Goal: Navigation & Orientation: Find specific page/section

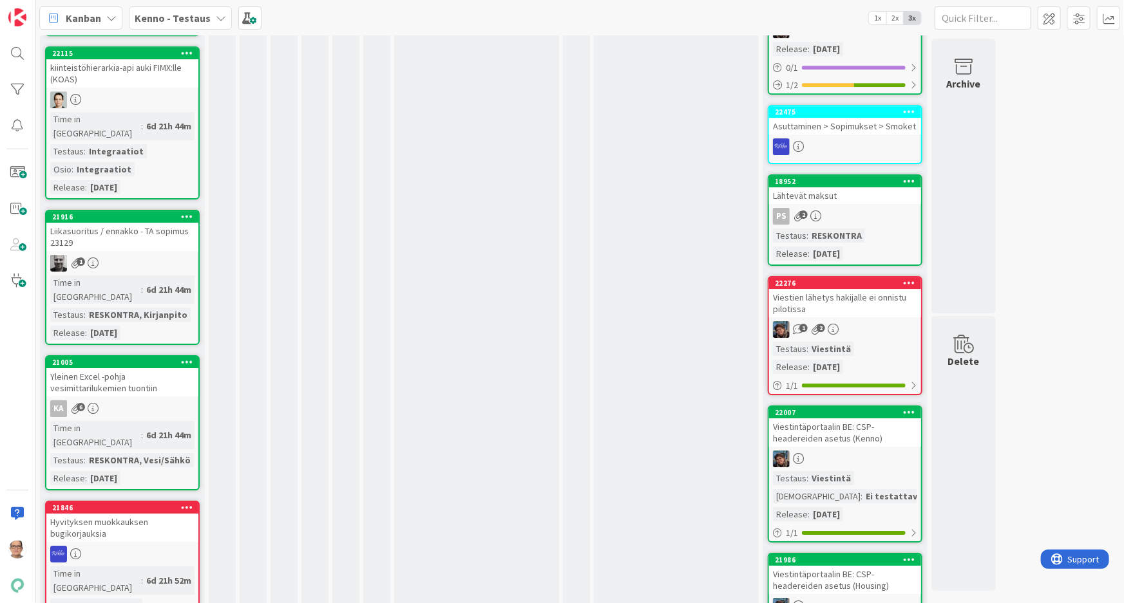
scroll to position [2025, 0]
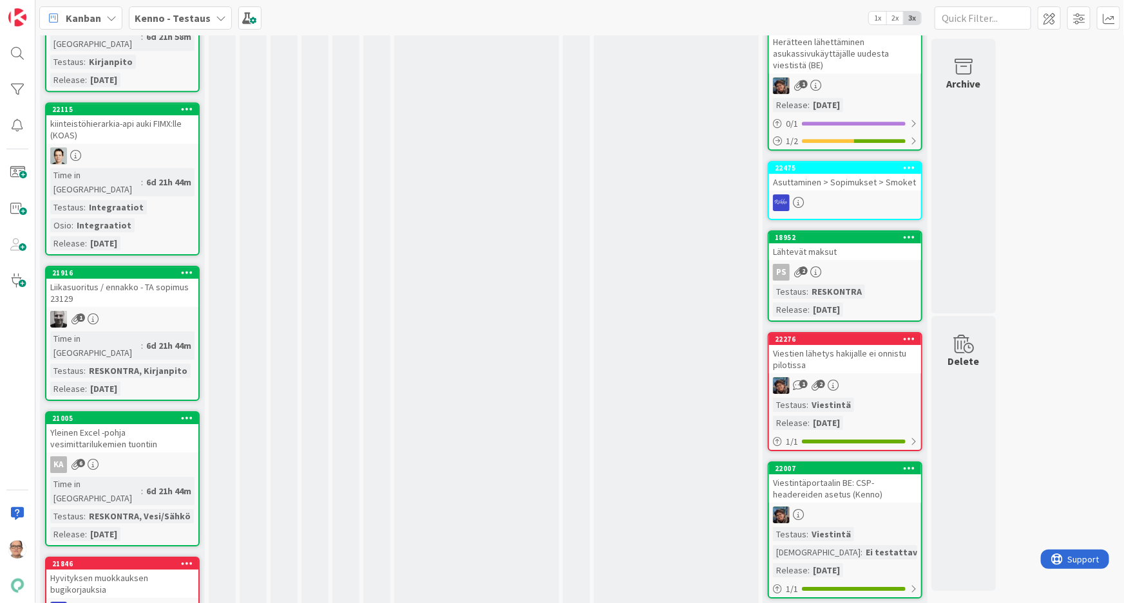
click at [106, 332] on div "Time in [GEOGRAPHIC_DATA]" at bounding box center [95, 346] width 91 height 28
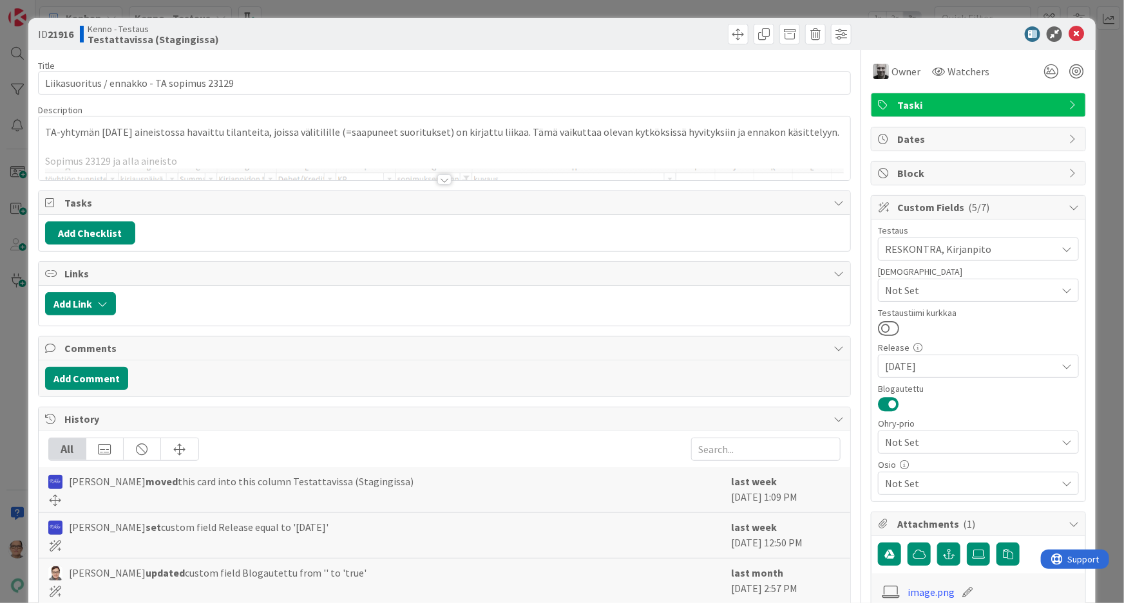
click at [439, 172] on div at bounding box center [444, 174] width 813 height 14
click at [442, 180] on div at bounding box center [444, 180] width 14 height 10
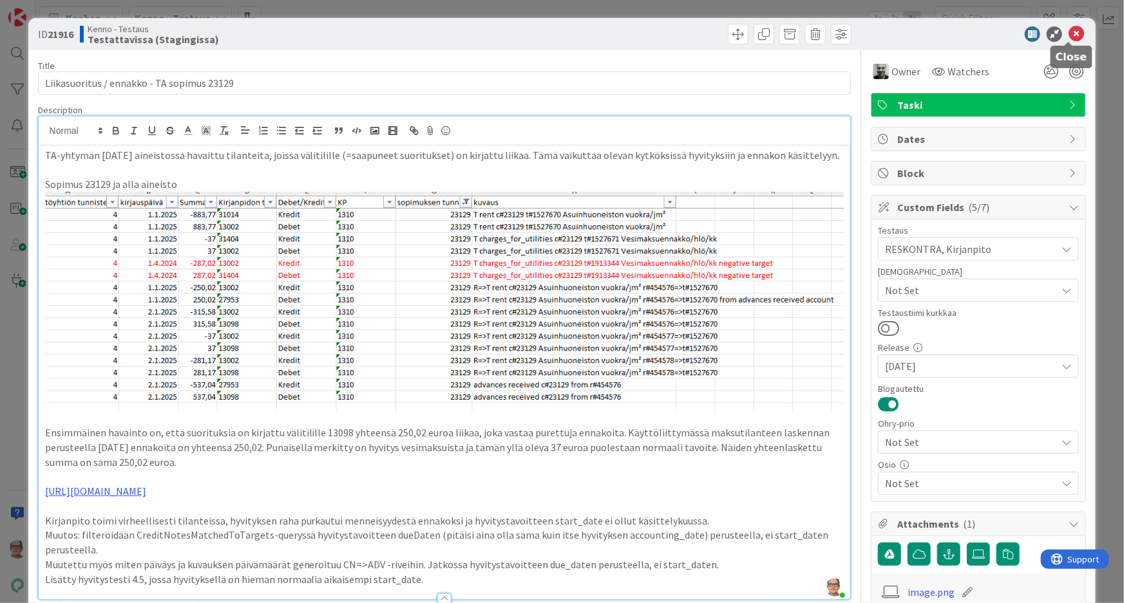
click at [1068, 33] on icon at bounding box center [1075, 33] width 15 height 15
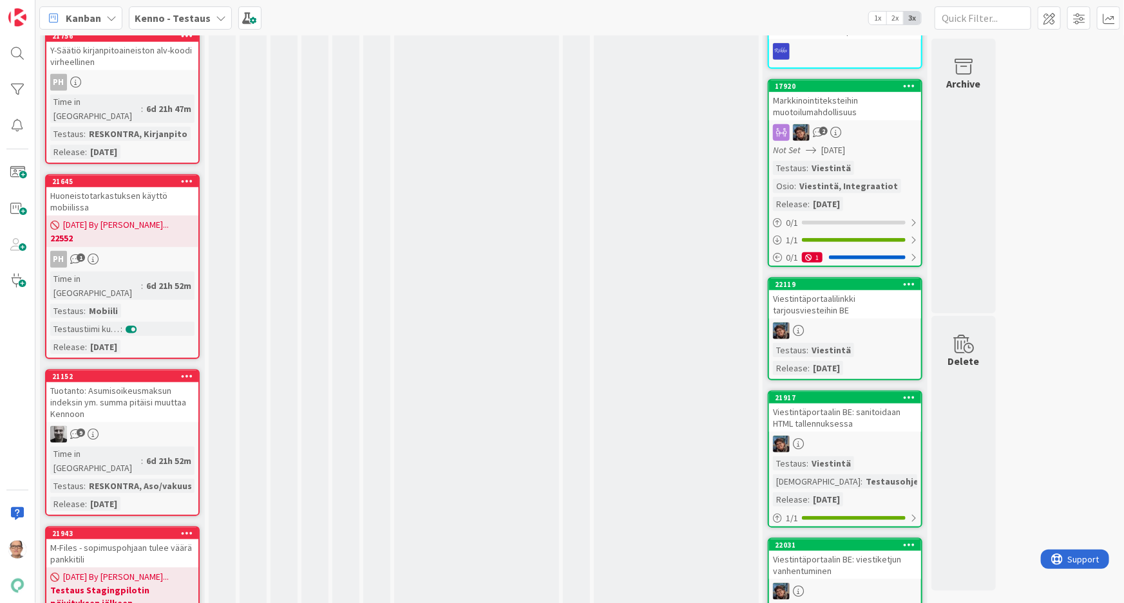
scroll to position [3078, 0]
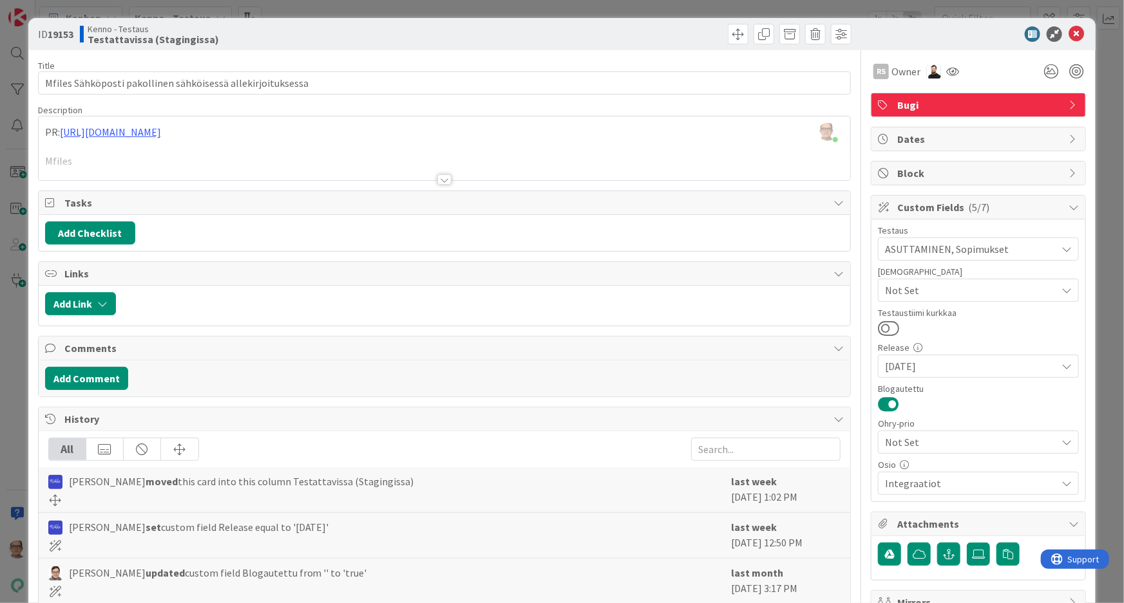
click at [439, 180] on div at bounding box center [444, 180] width 14 height 10
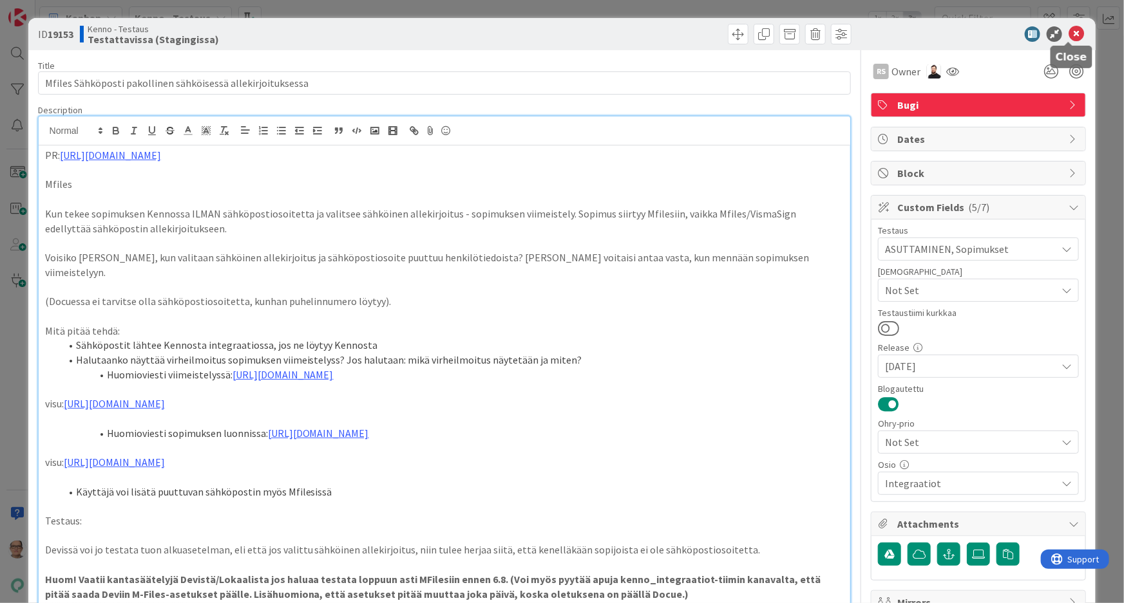
click at [1068, 32] on icon at bounding box center [1075, 33] width 15 height 15
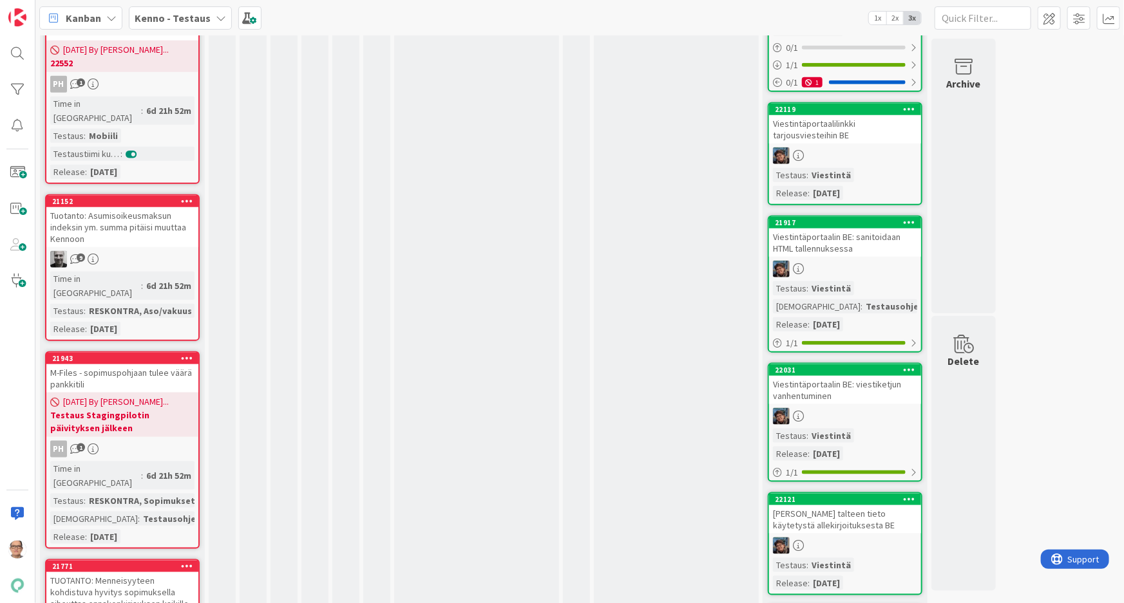
click at [131, 572] on div "TUOTANTO: Menneisyyteen kohdistuva hyvitys sopimuksella aiheuttaa ennakonkirjau…" at bounding box center [122, 598] width 152 height 52
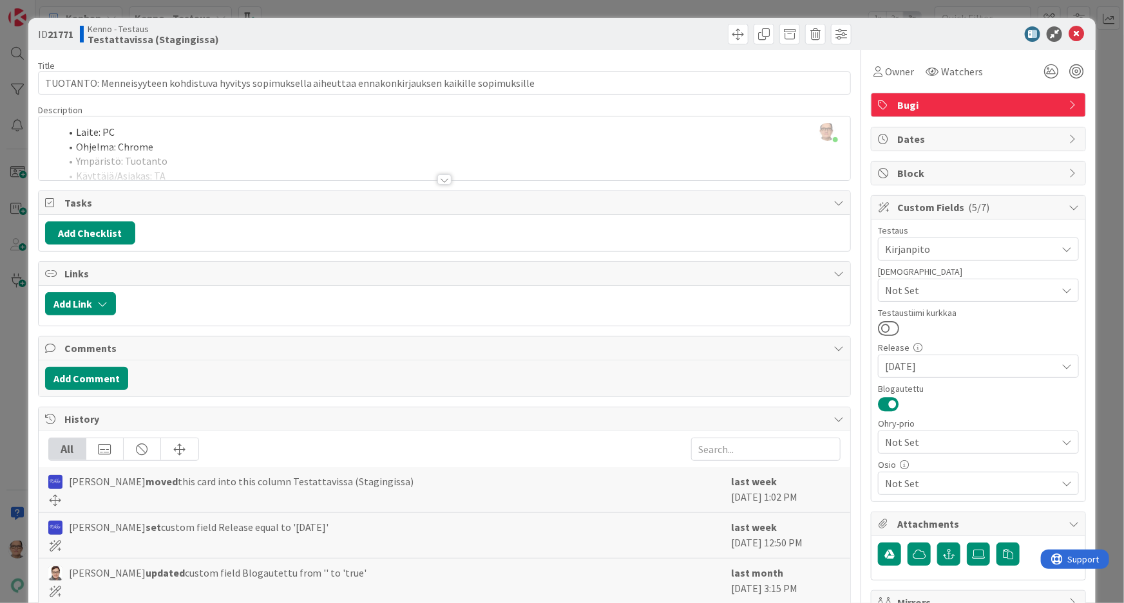
click at [440, 177] on div at bounding box center [444, 180] width 14 height 10
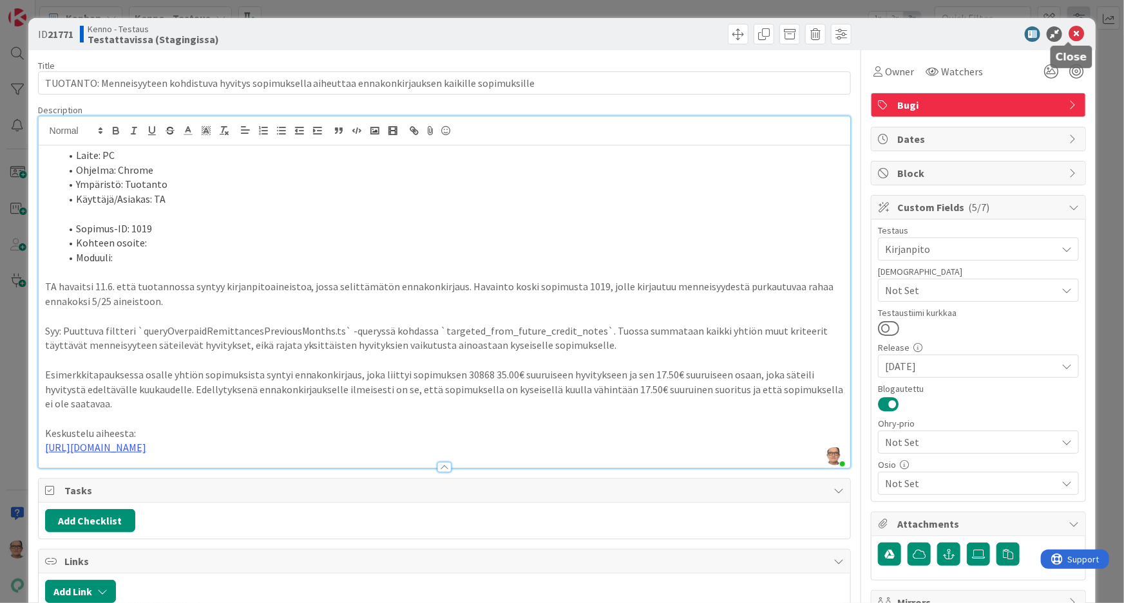
click at [1070, 30] on icon at bounding box center [1075, 33] width 15 height 15
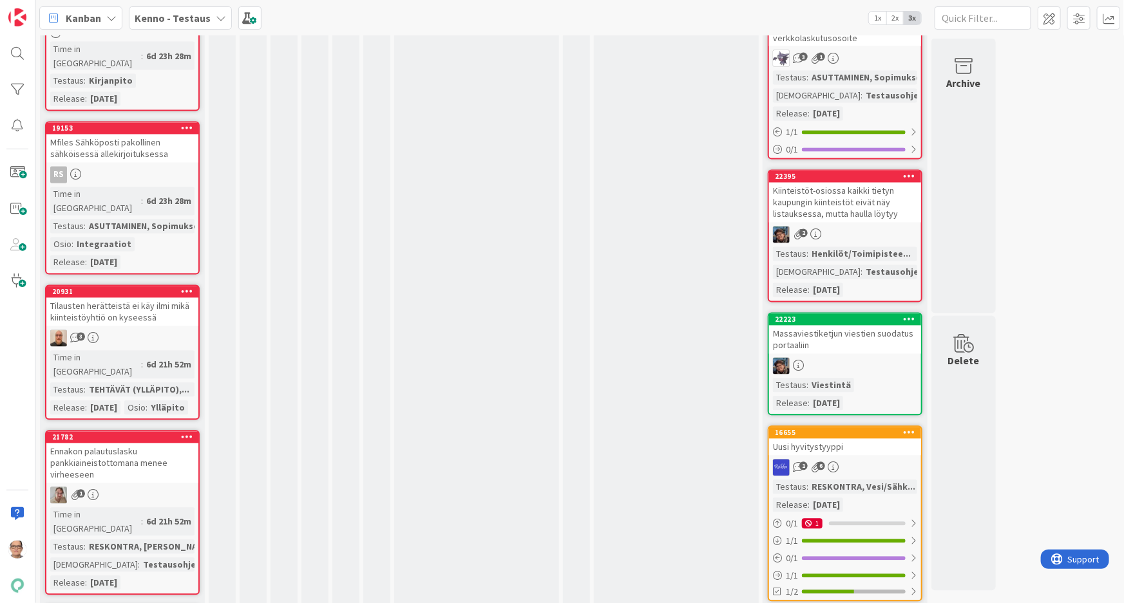
scroll to position [3722, 0]
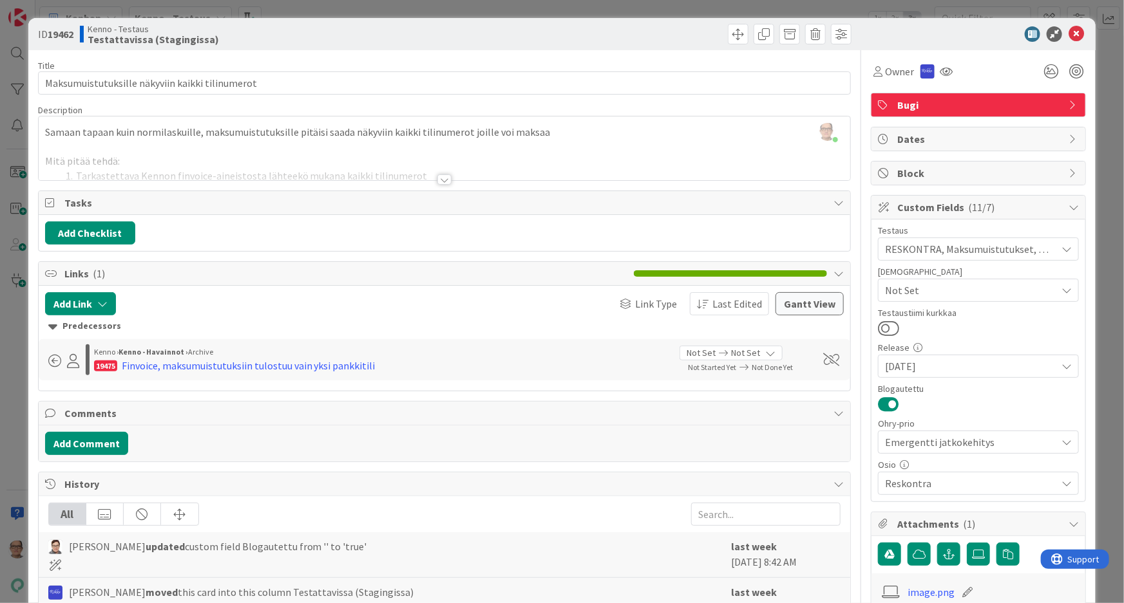
click at [438, 178] on div at bounding box center [444, 180] width 14 height 10
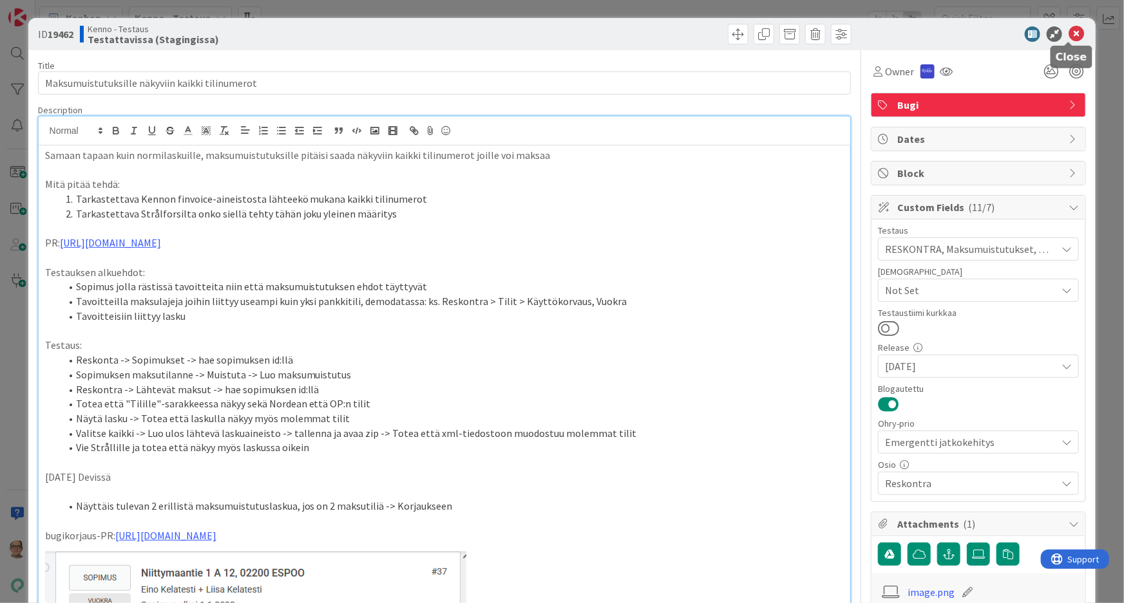
click at [1068, 36] on icon at bounding box center [1075, 33] width 15 height 15
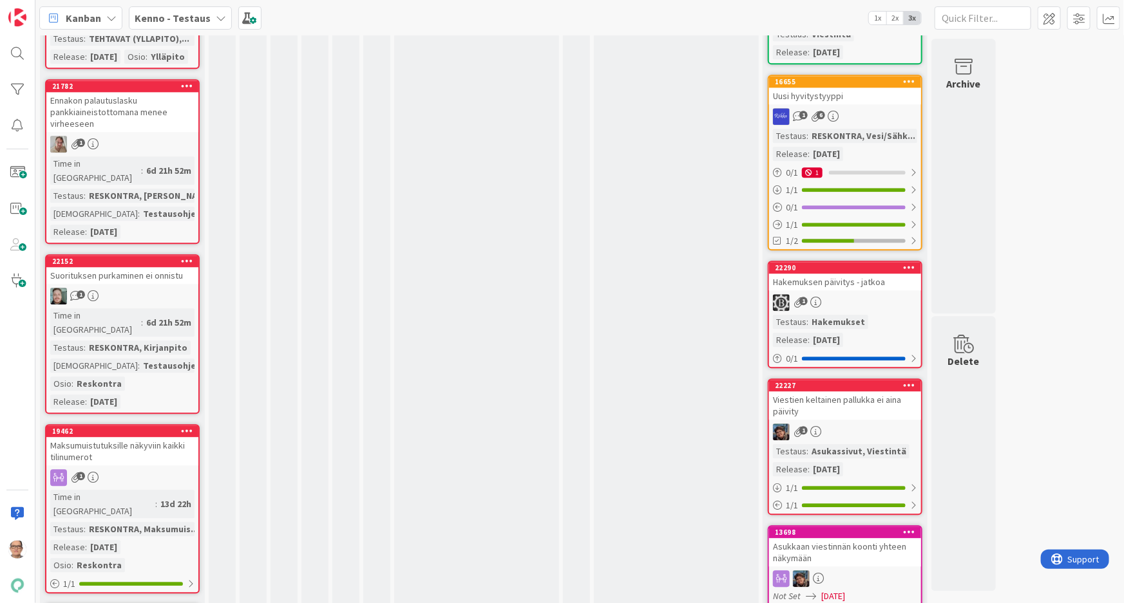
scroll to position [4074, 0]
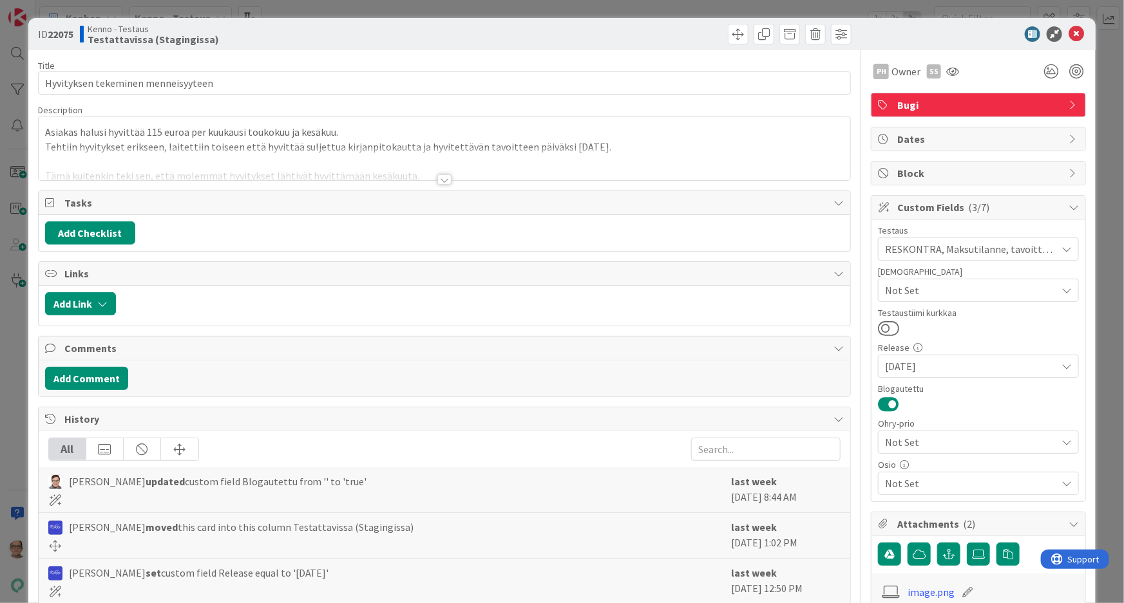
click at [439, 178] on div at bounding box center [444, 180] width 14 height 10
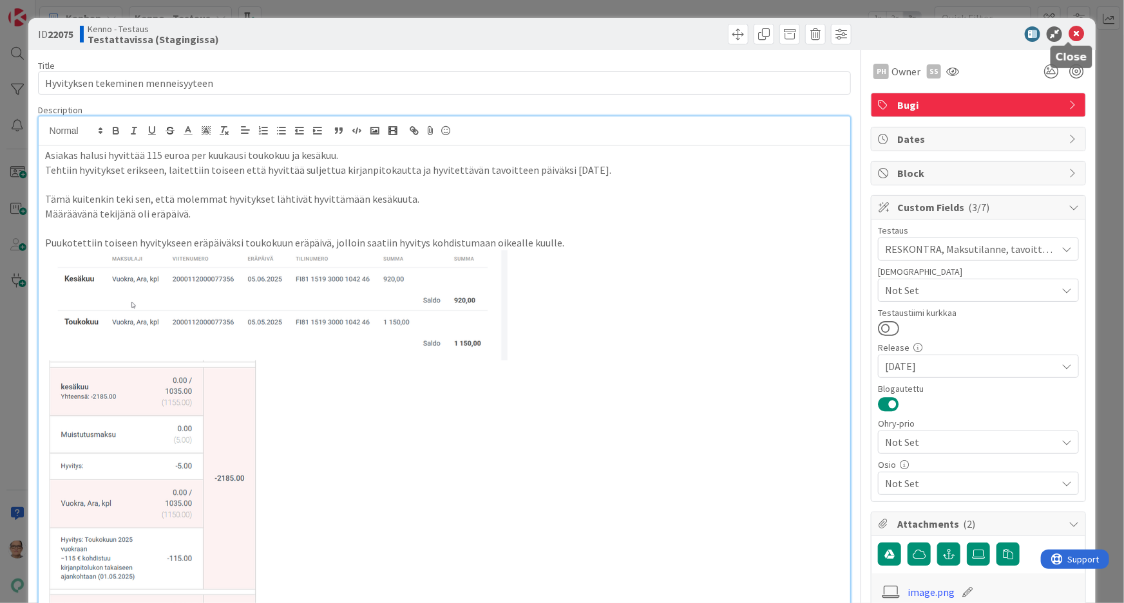
click at [1069, 32] on icon at bounding box center [1075, 33] width 15 height 15
